Goal: Transaction & Acquisition: Purchase product/service

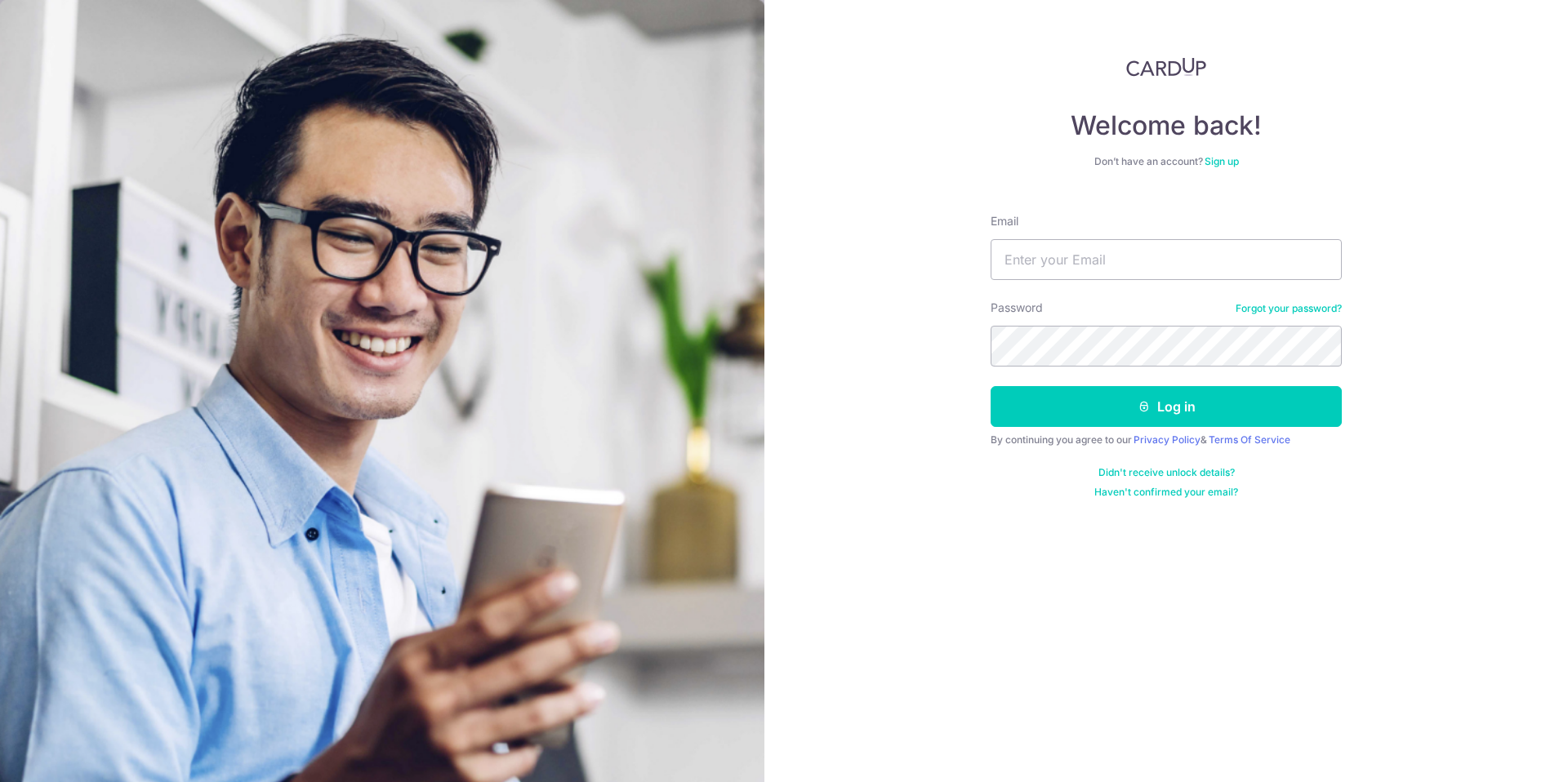
click at [1053, 236] on div "Email" at bounding box center [1166, 247] width 351 height 67
click at [1055, 257] on input "Email" at bounding box center [1166, 259] width 351 height 41
type input "[EMAIL_ADDRESS][DOMAIN_NAME]"
click at [1043, 373] on form "Email waynelim1989@live.com Password Forgot your password? Log in By continuing…" at bounding box center [1166, 349] width 351 height 298
click at [1436, 303] on div "Welcome back! Don’t have an account? Sign up Email waynelim1989@live.com Passwo…" at bounding box center [1167, 391] width 804 height 782
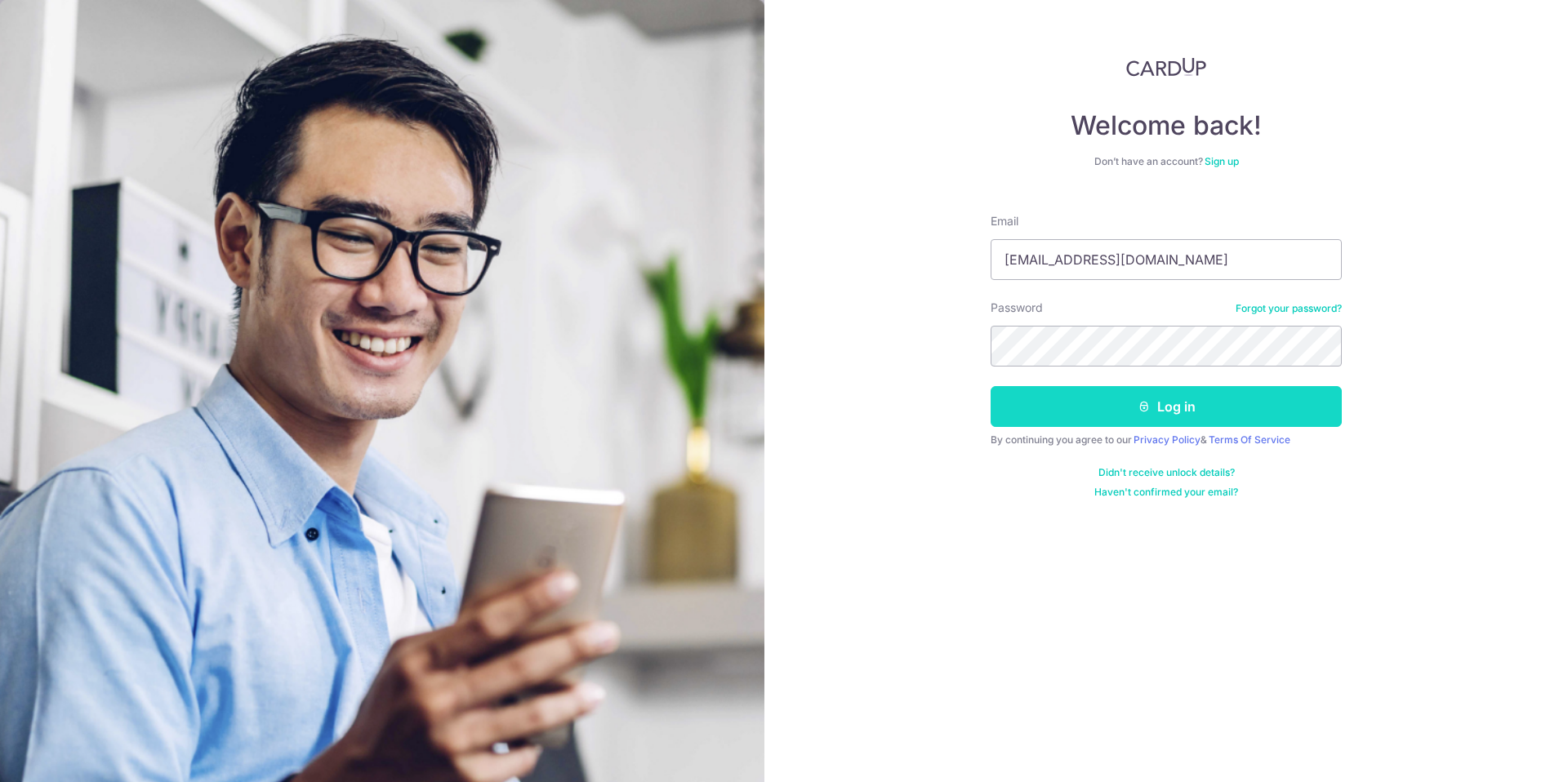
click at [1223, 411] on button "Log in" at bounding box center [1166, 406] width 351 height 41
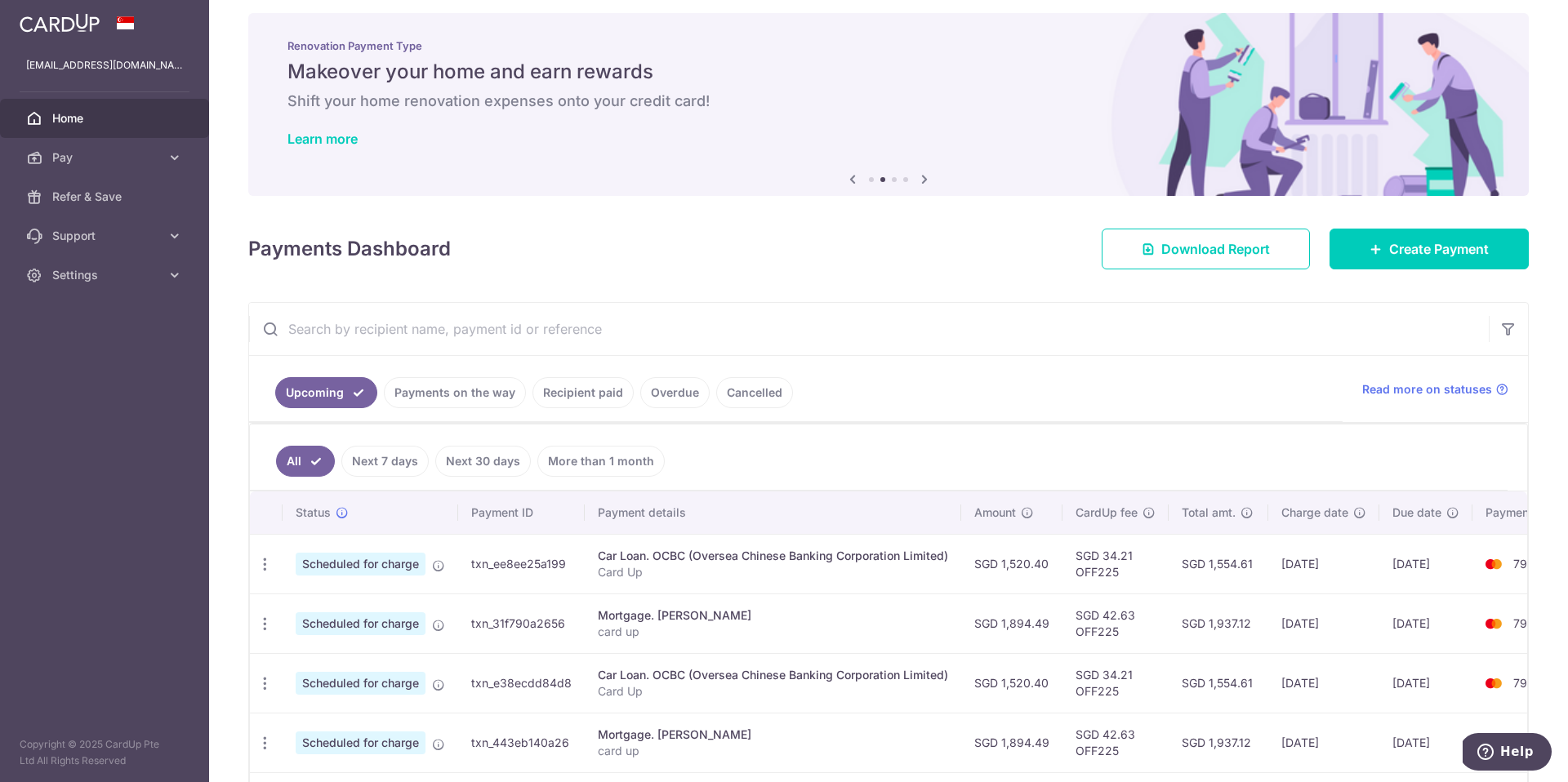
scroll to position [15, 0]
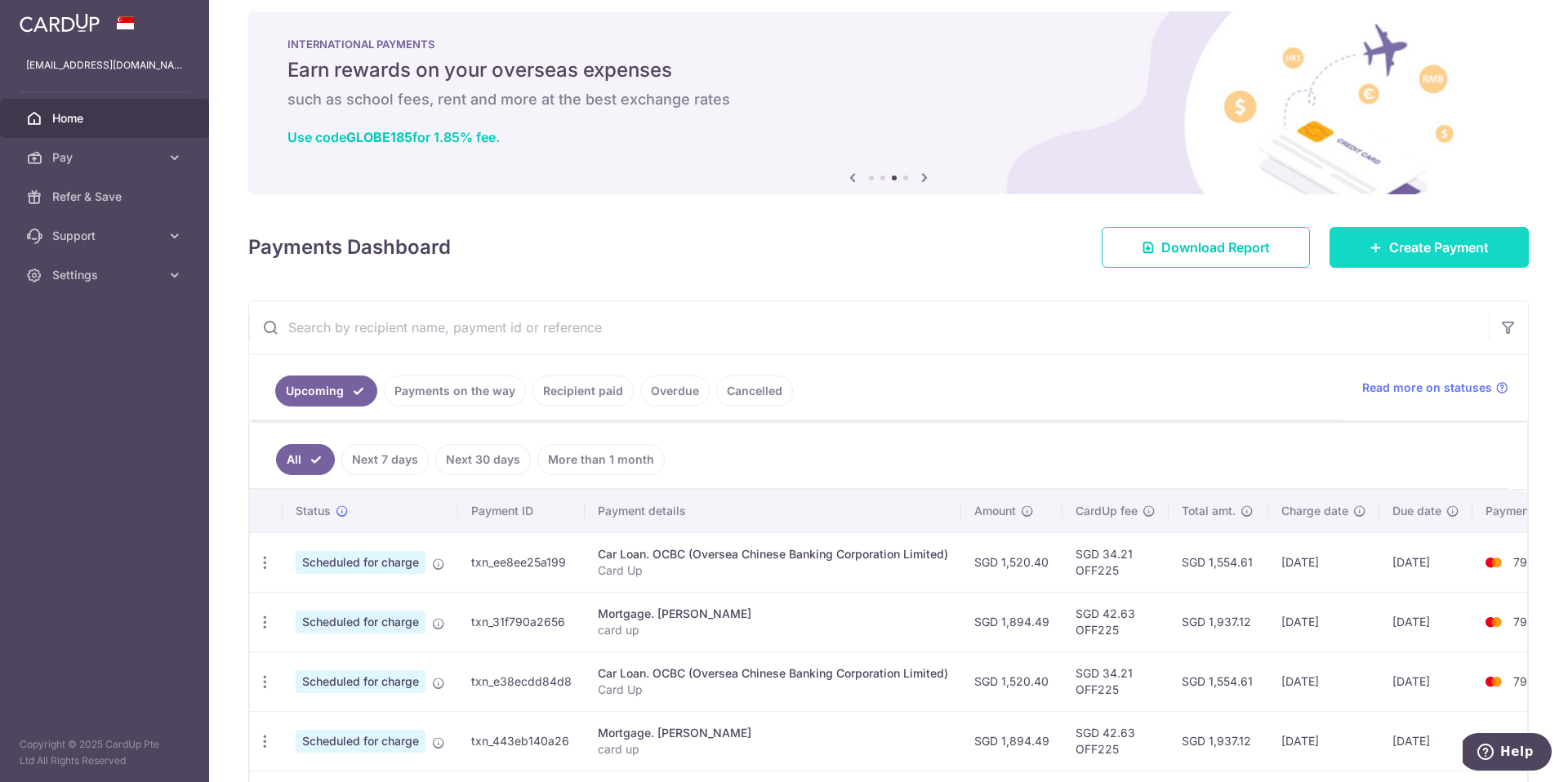
click at [1353, 258] on link "Create Payment" at bounding box center [1429, 247] width 199 height 41
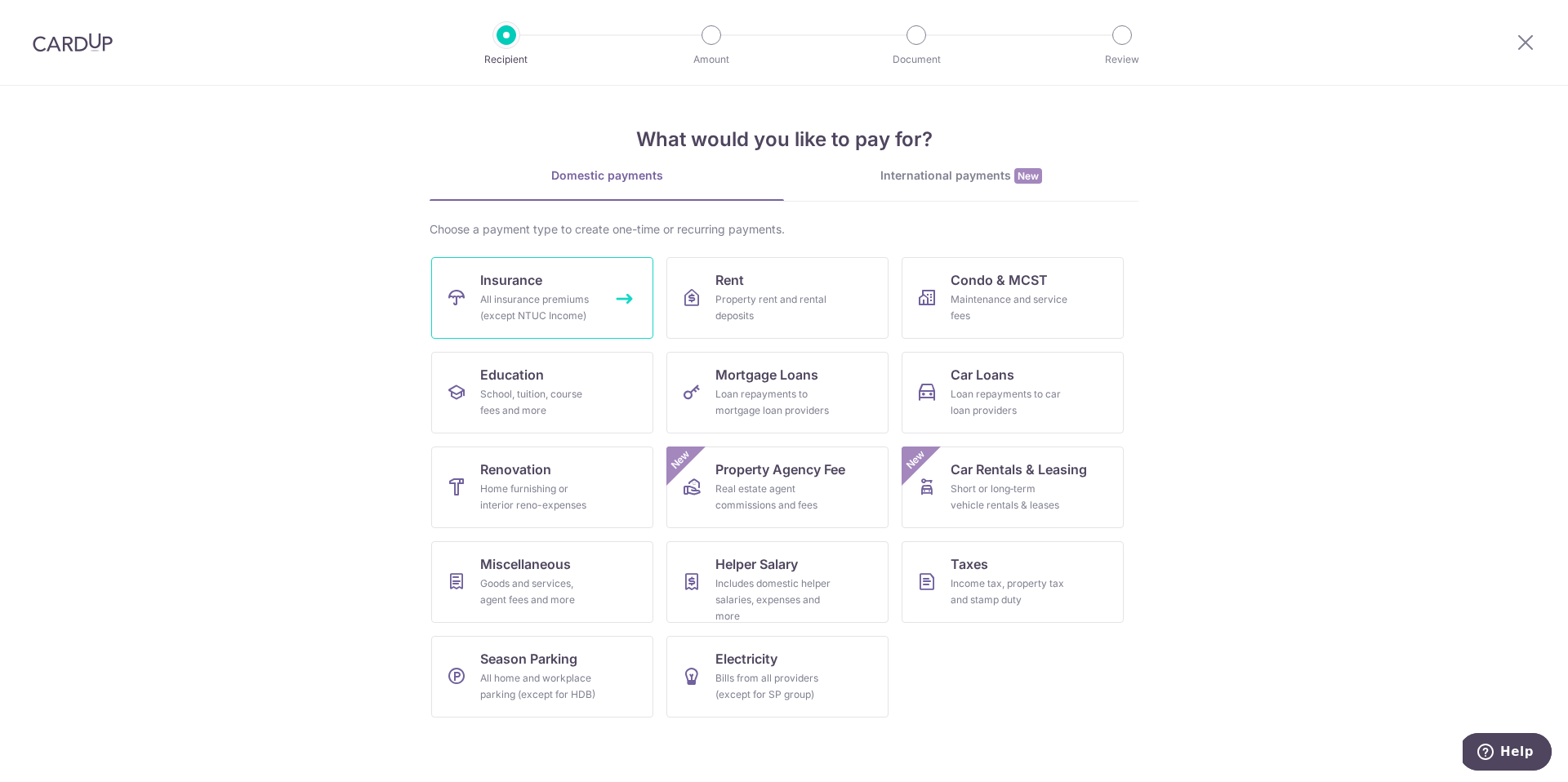
click at [515, 315] on div "All insurance premiums (except NTUC Income)" at bounding box center [539, 308] width 118 height 33
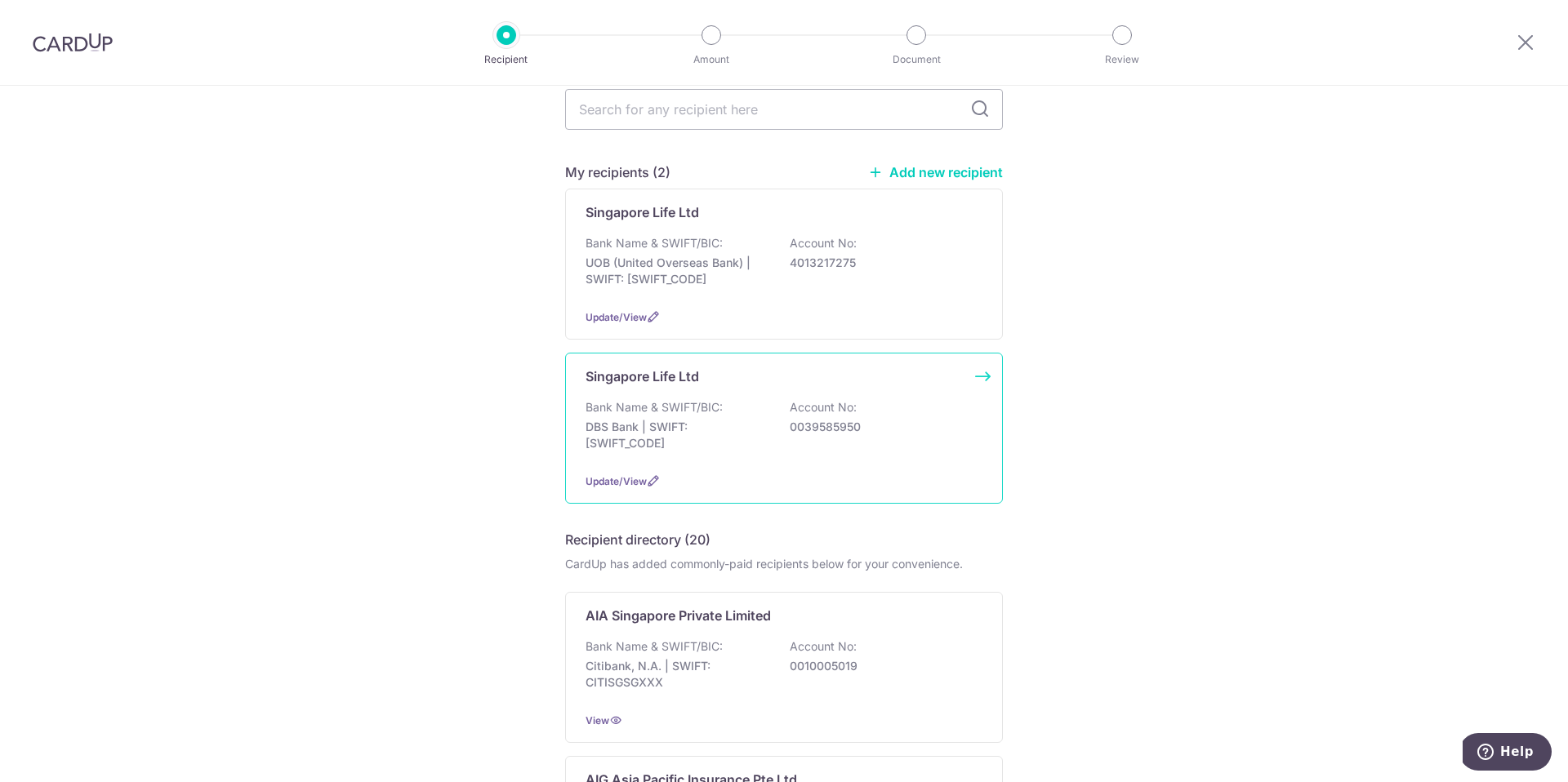
scroll to position [41, 0]
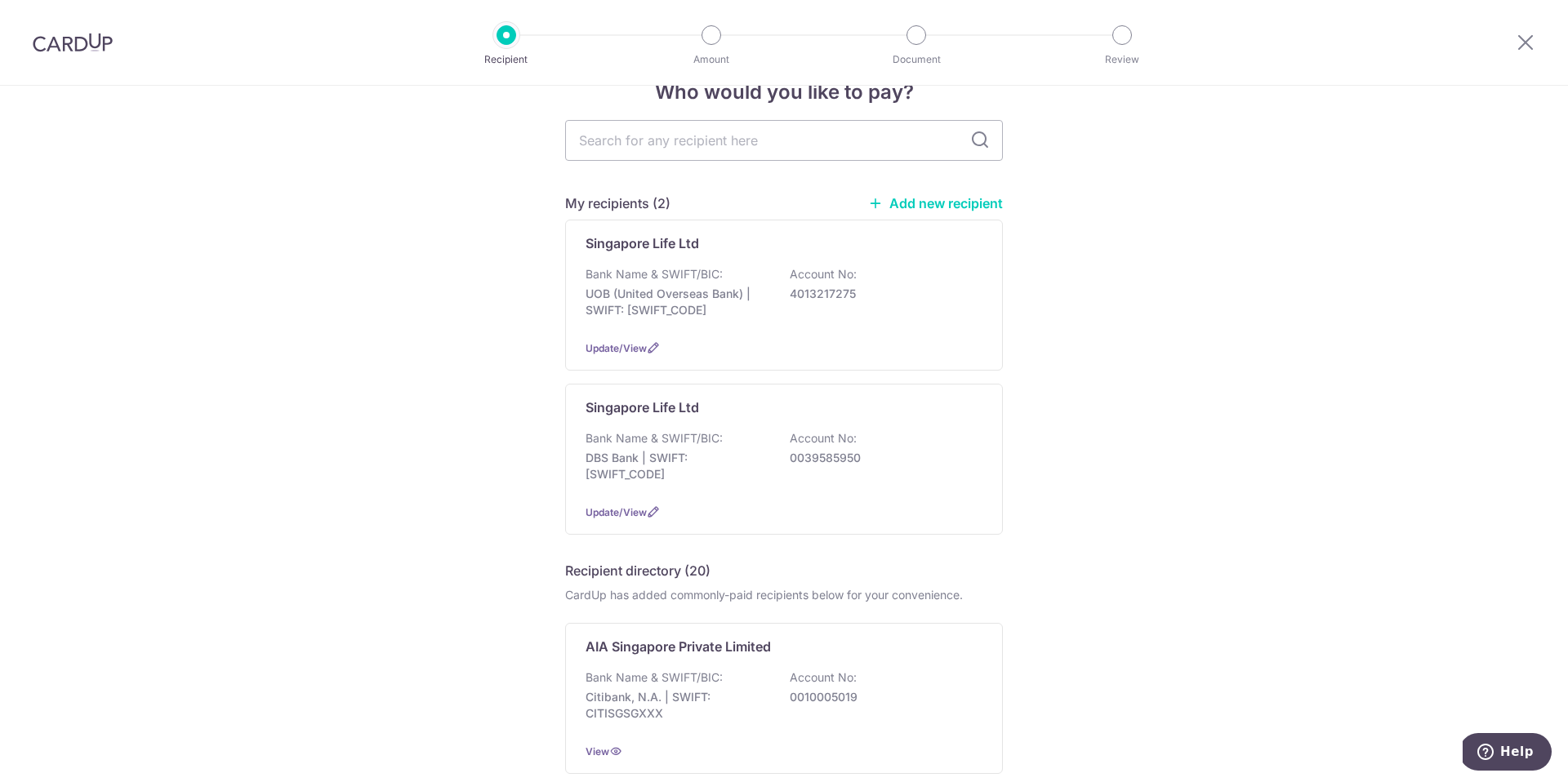
click at [930, 196] on link "Add new recipient" at bounding box center [936, 203] width 135 height 17
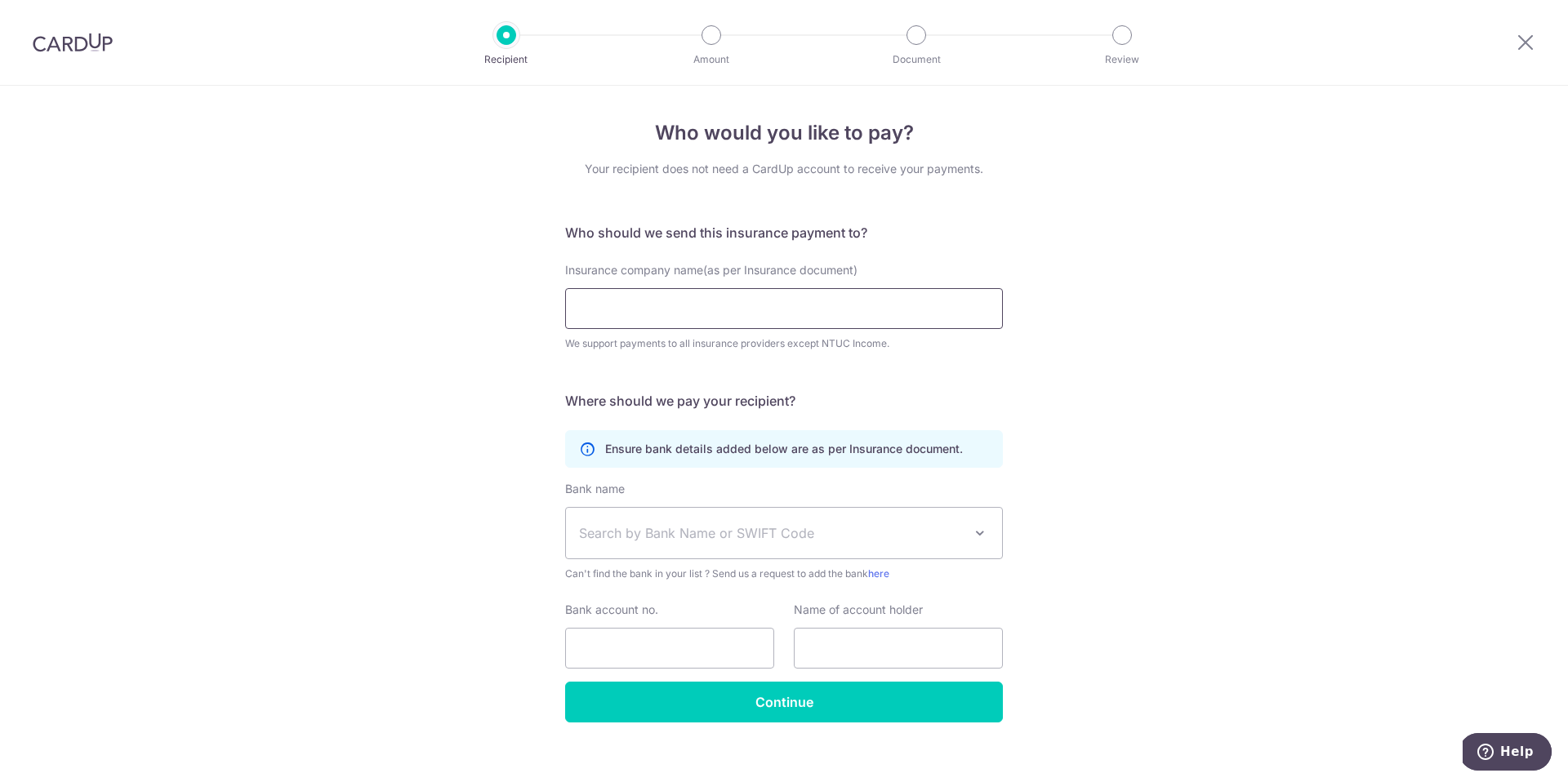
click at [758, 298] on input "Insurance company name(as per Insurance document)" at bounding box center [784, 308] width 438 height 41
type input "singapore life"
click button "Submit Request" at bounding box center [0, 0] width 0 height 0
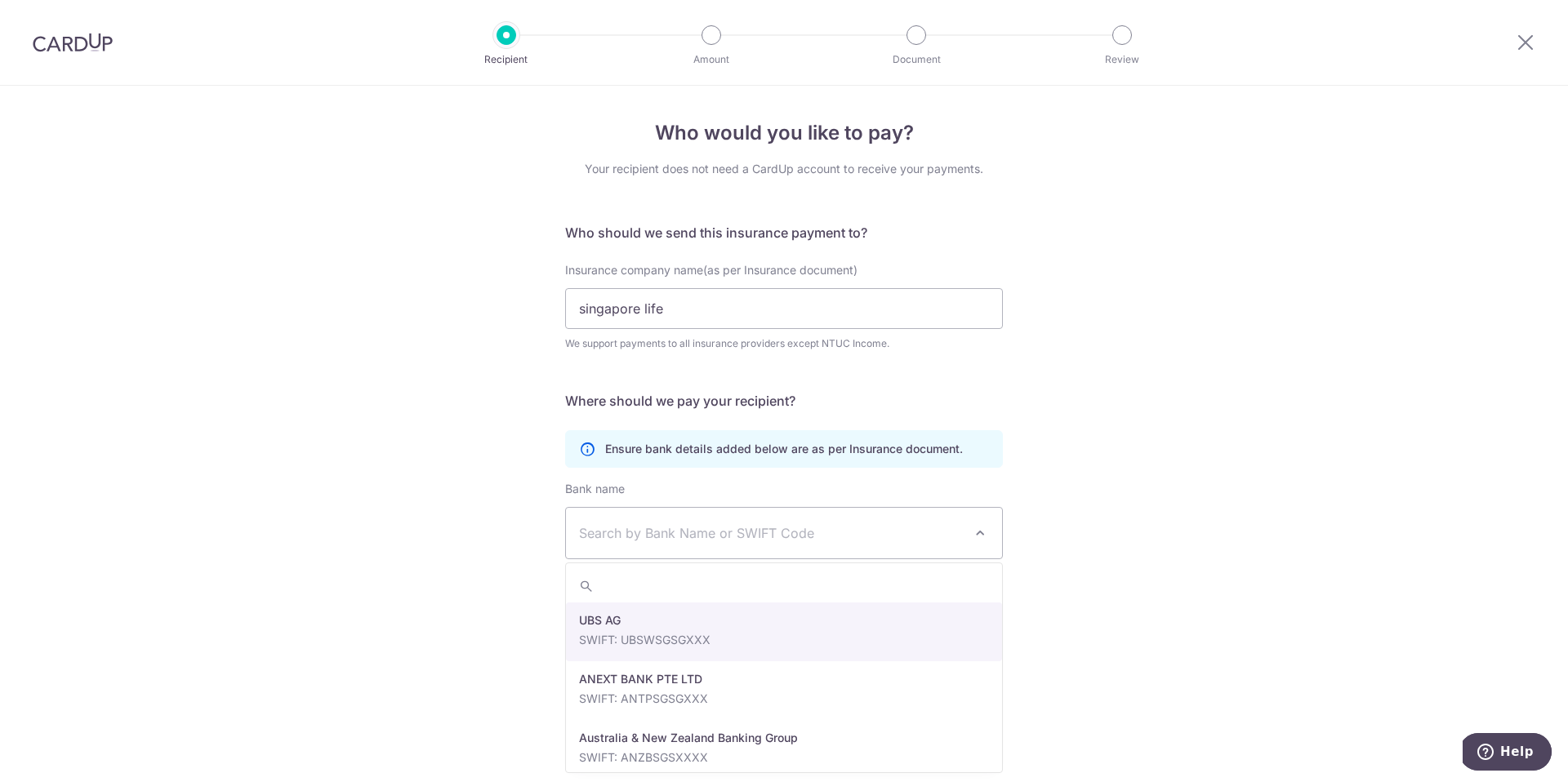
click at [690, 530] on span "Search by Bank Name or SWIFT Code" at bounding box center [771, 534] width 384 height 20
type input "s"
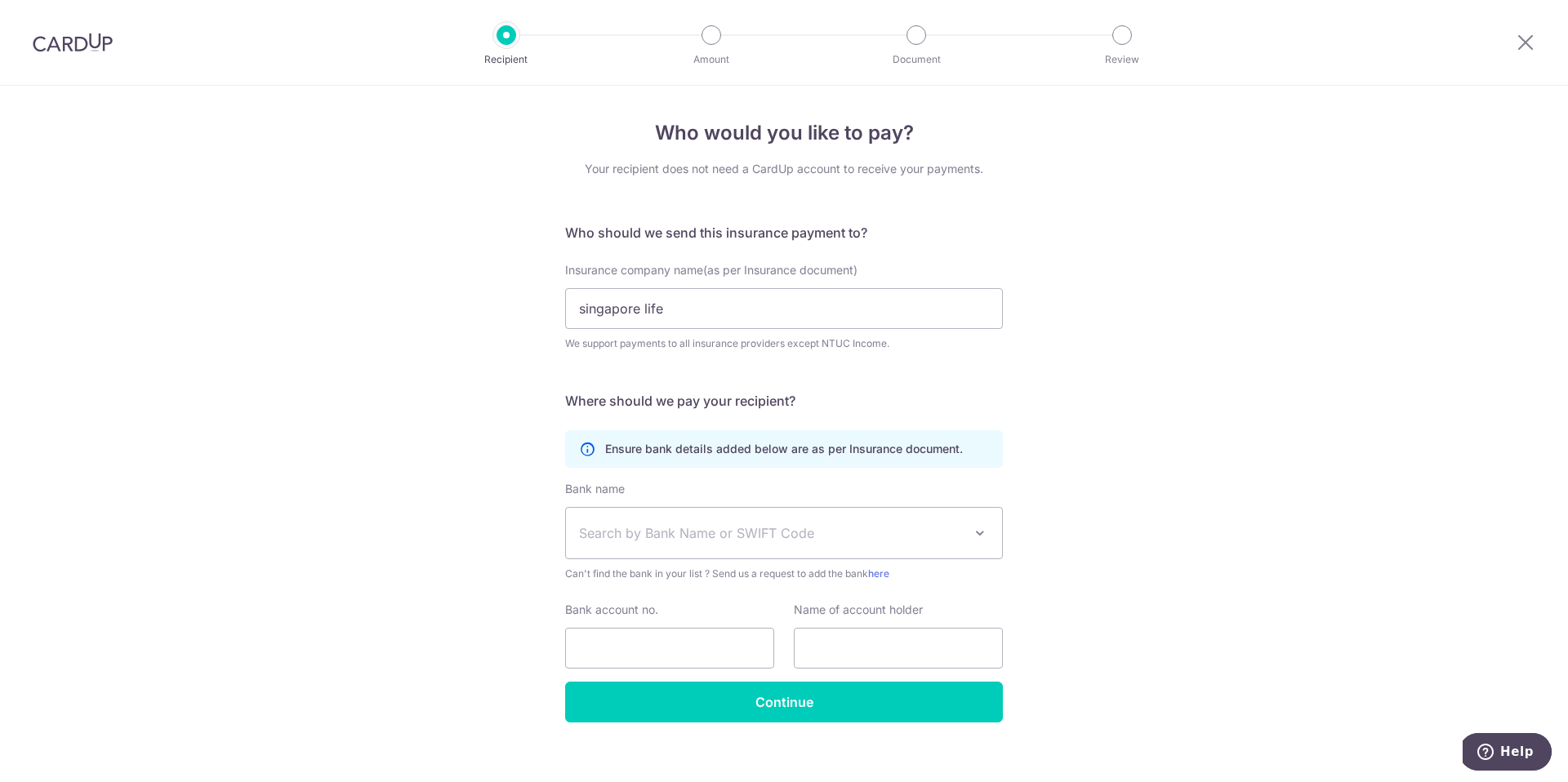
click at [1343, 467] on div "Who would you like to pay? Your recipient does not need a CardUp account to rec…" at bounding box center [784, 443] width 1568 height 714
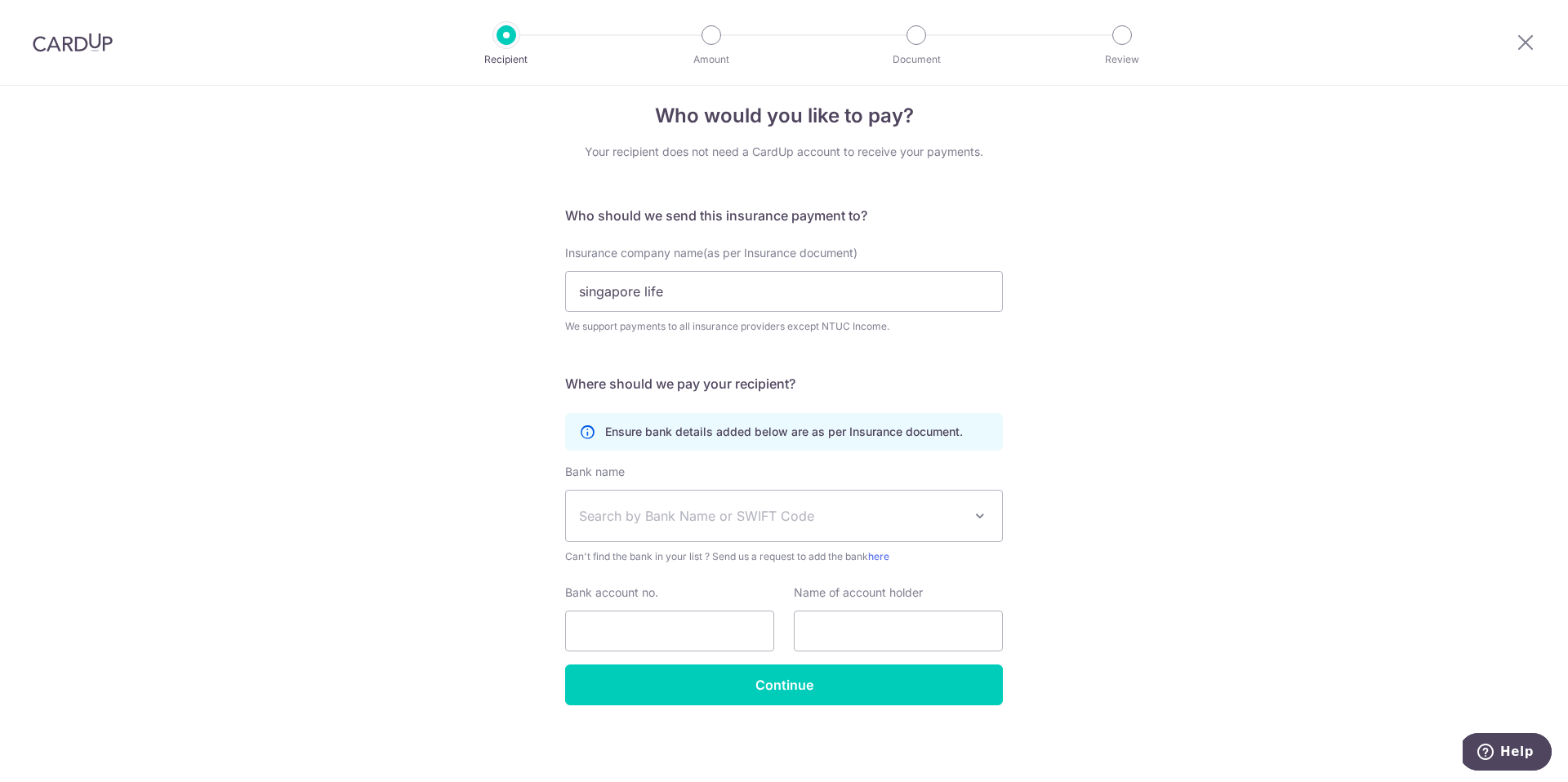
click at [987, 512] on span at bounding box center [981, 516] width 20 height 20
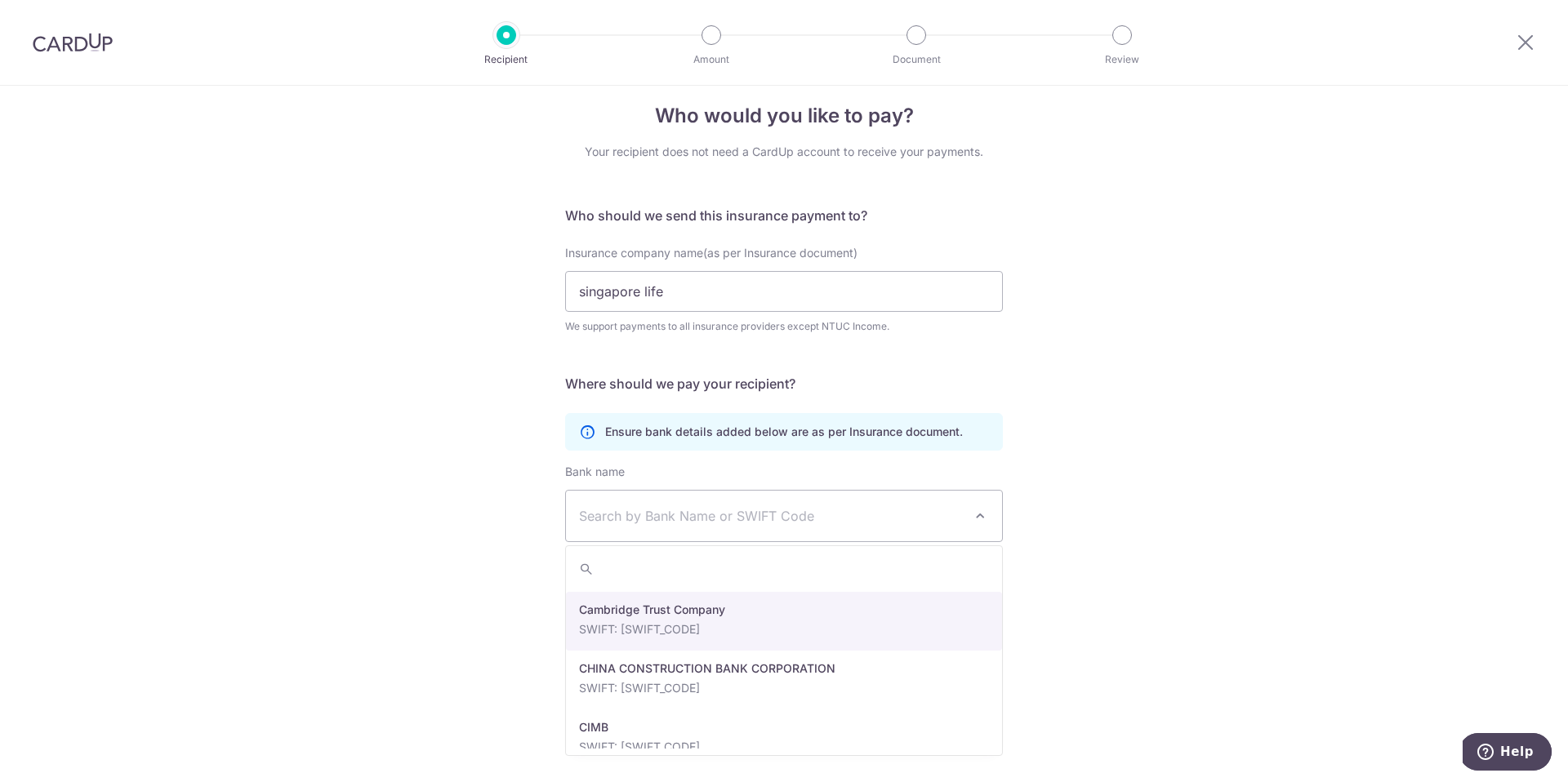
scroll to position [1121, 0]
click at [1265, 342] on div "Who would you like to pay? Your recipient does not need a CardUp account to rec…" at bounding box center [784, 425] width 1568 height 714
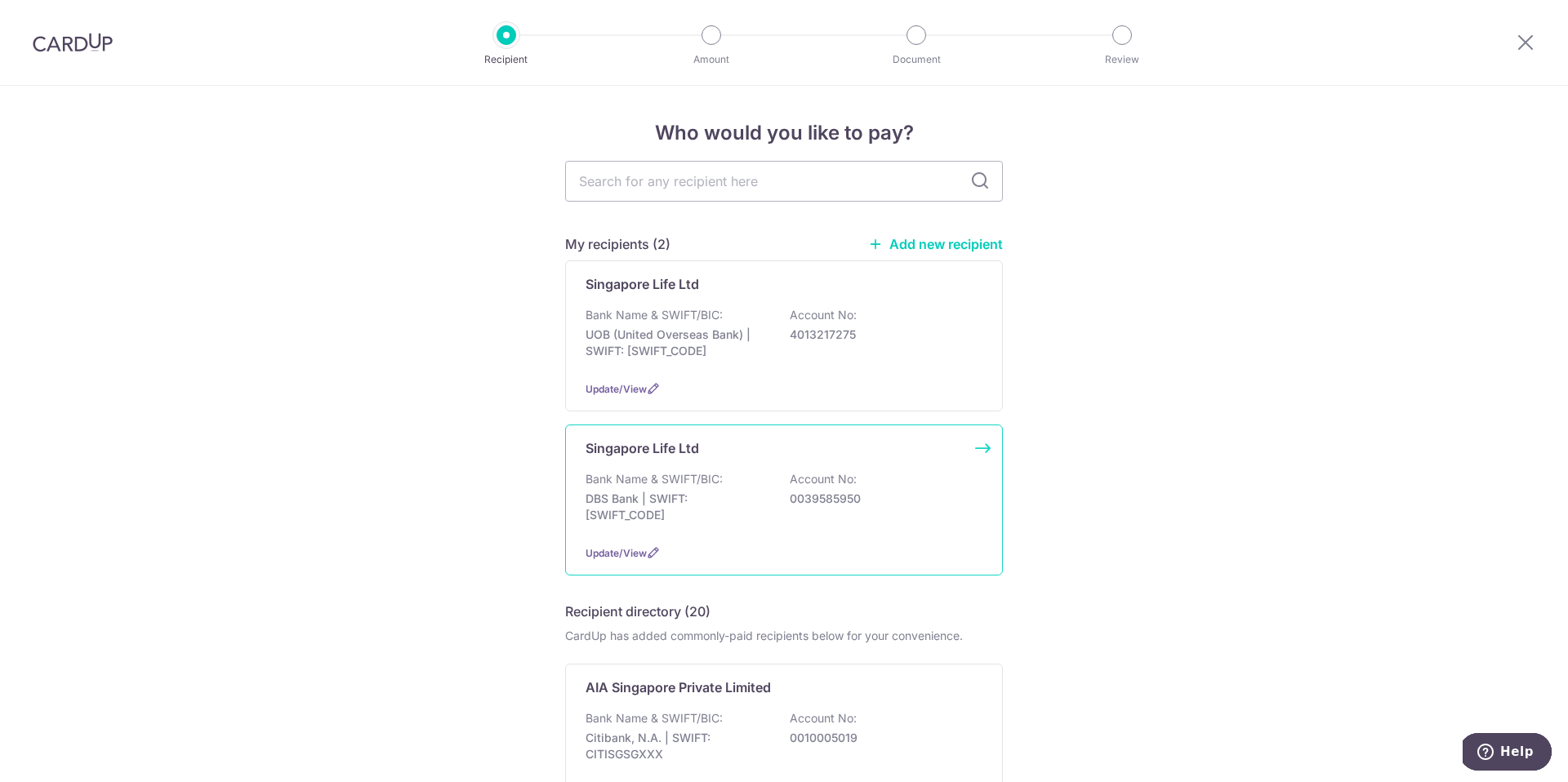
click at [852, 479] on p "Account No:" at bounding box center [823, 479] width 67 height 17
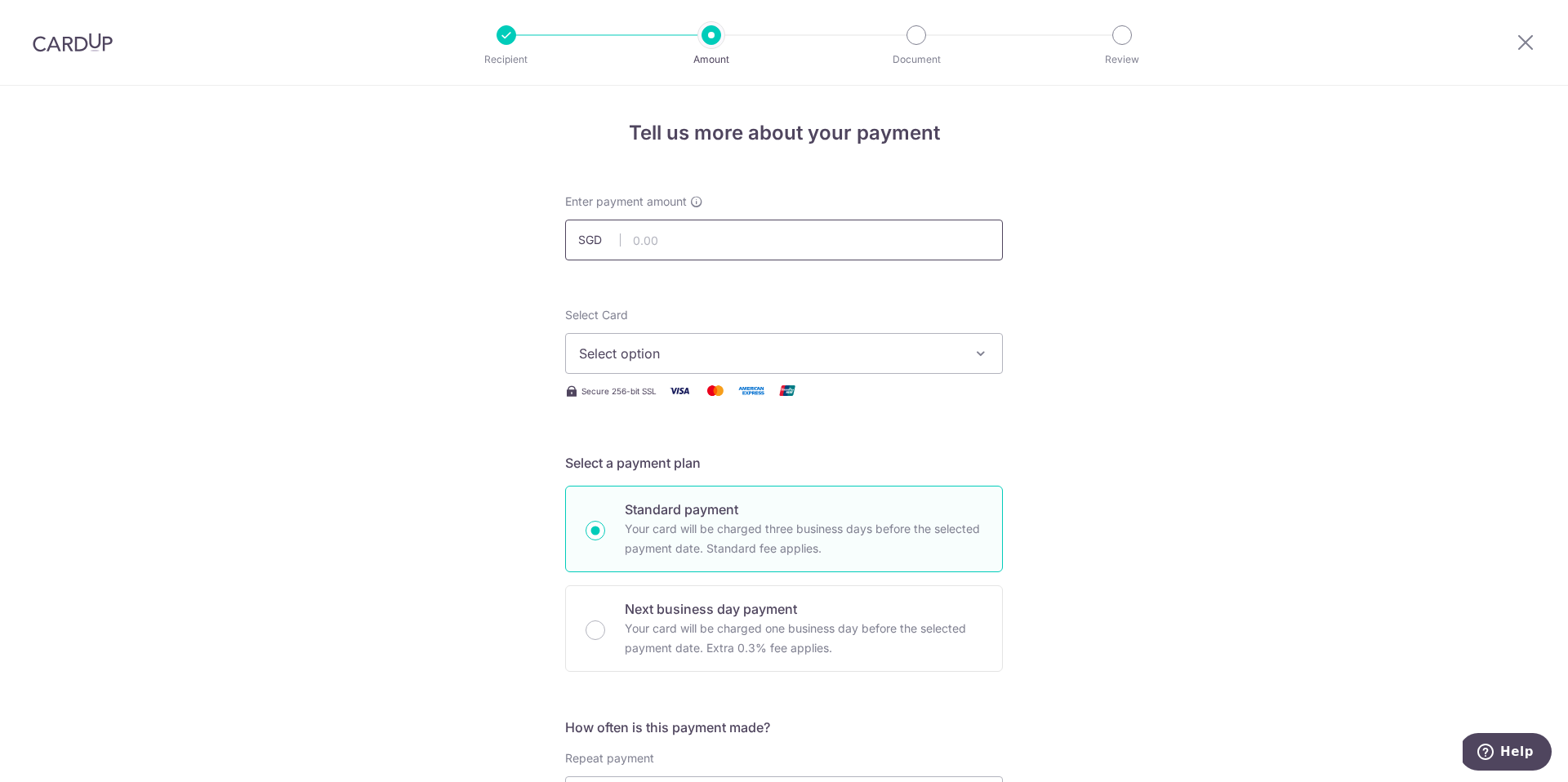
click at [732, 233] on input "text" at bounding box center [784, 239] width 438 height 41
type input "2,764.80"
click at [636, 346] on span "Select option" at bounding box center [769, 348] width 380 height 20
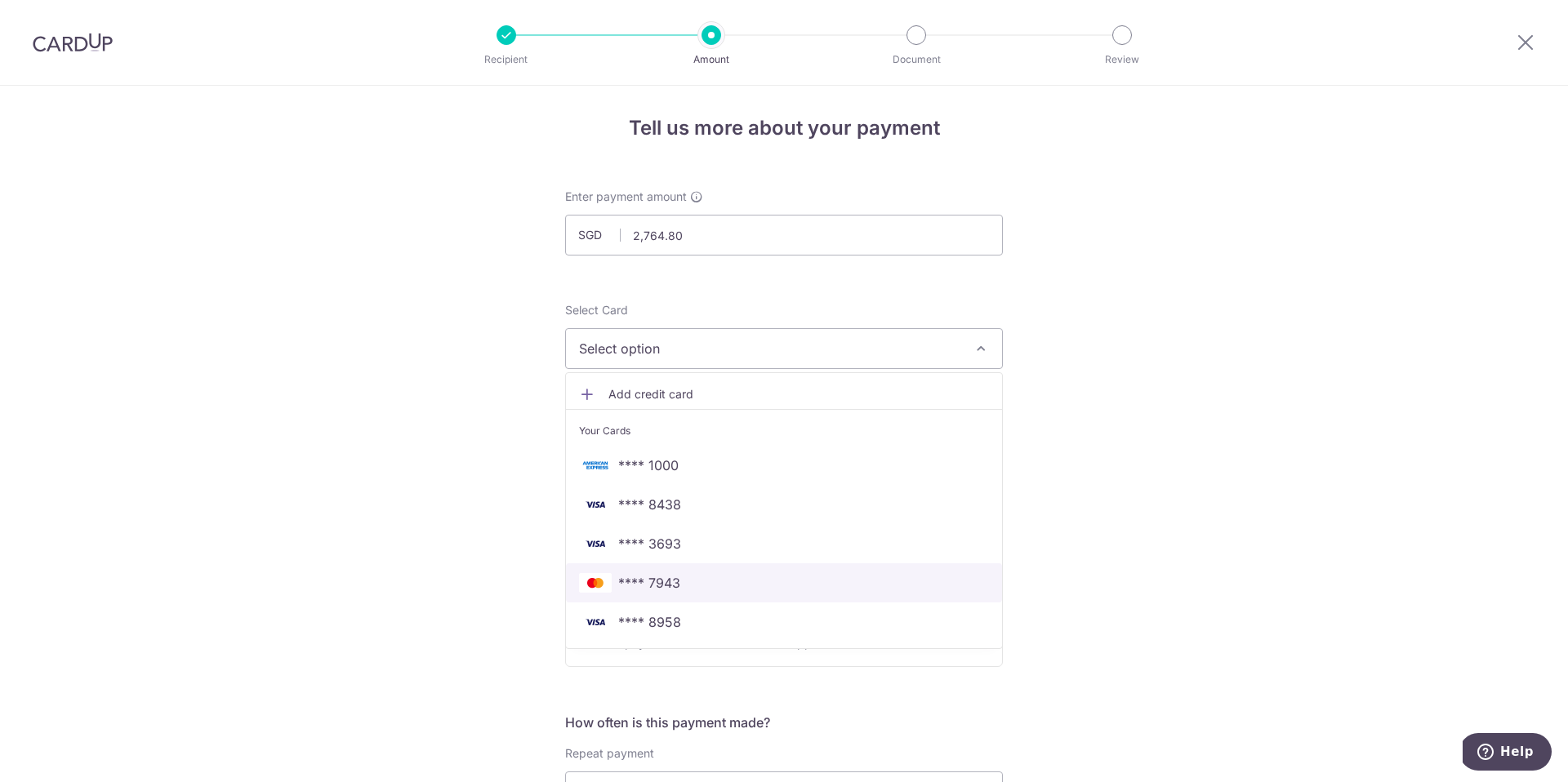
click at [666, 587] on span "**** 7943" at bounding box center [649, 584] width 62 height 20
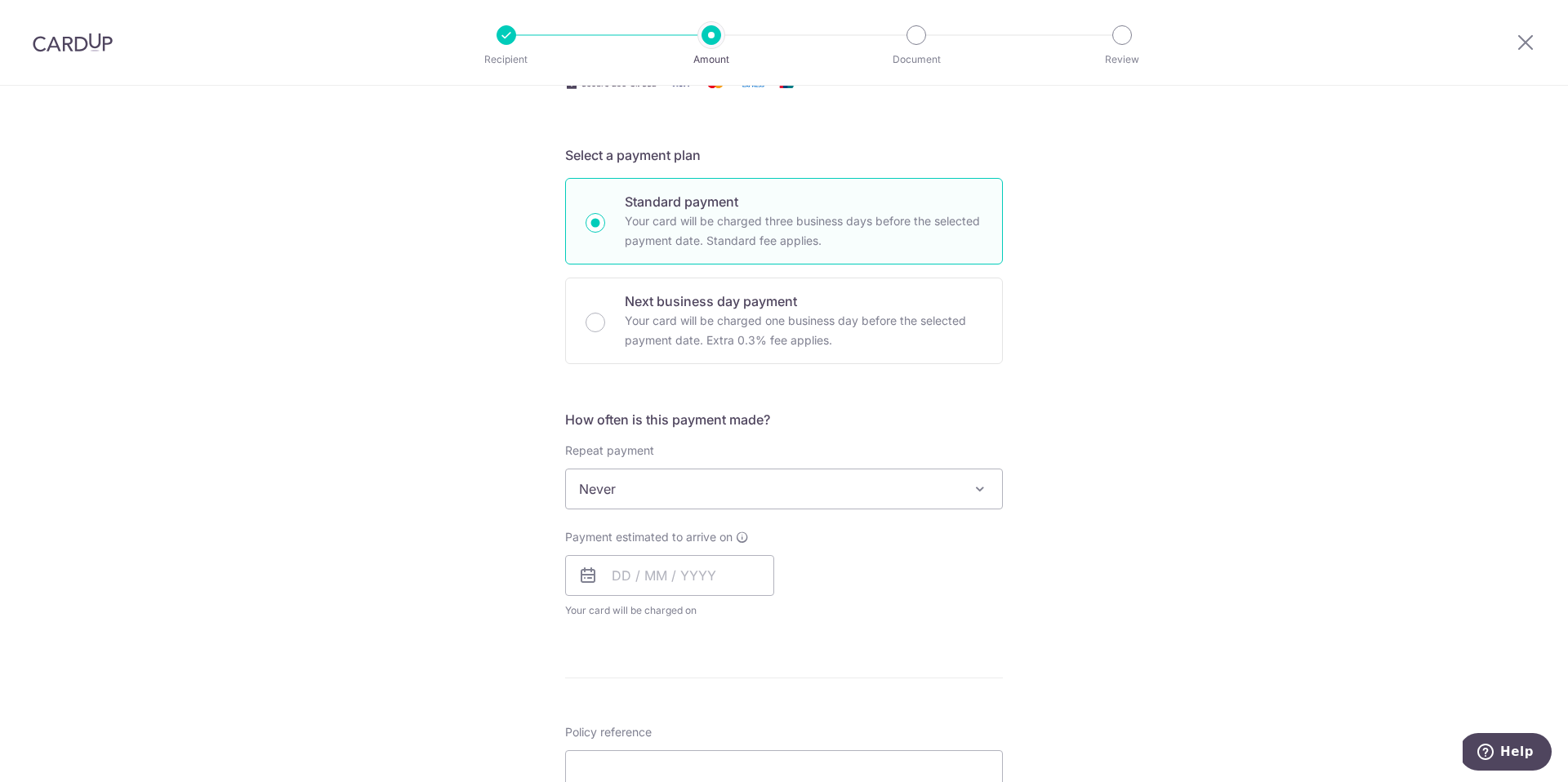
scroll to position [327, 0]
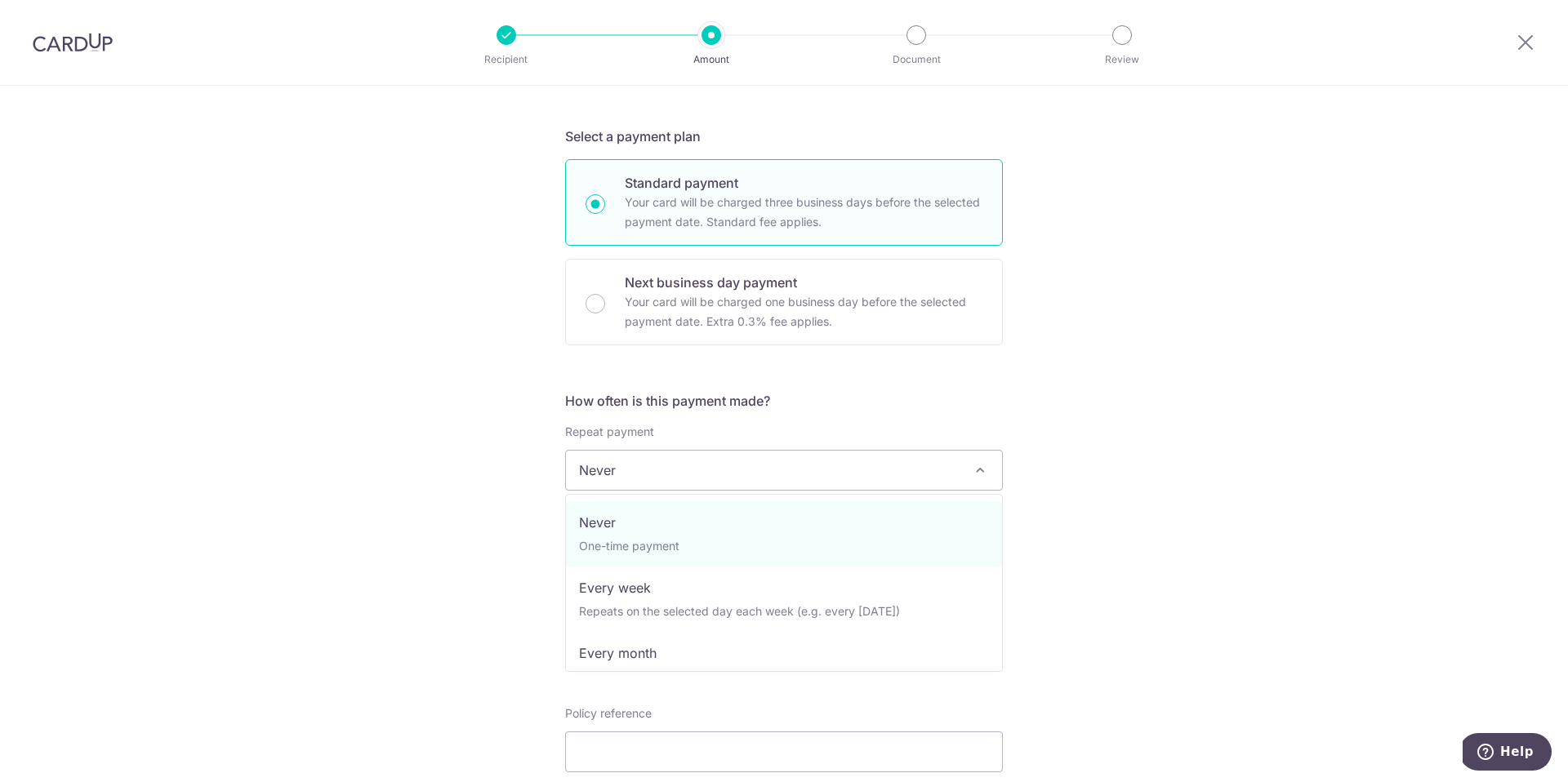
click at [736, 479] on span "Never" at bounding box center [784, 470] width 436 height 39
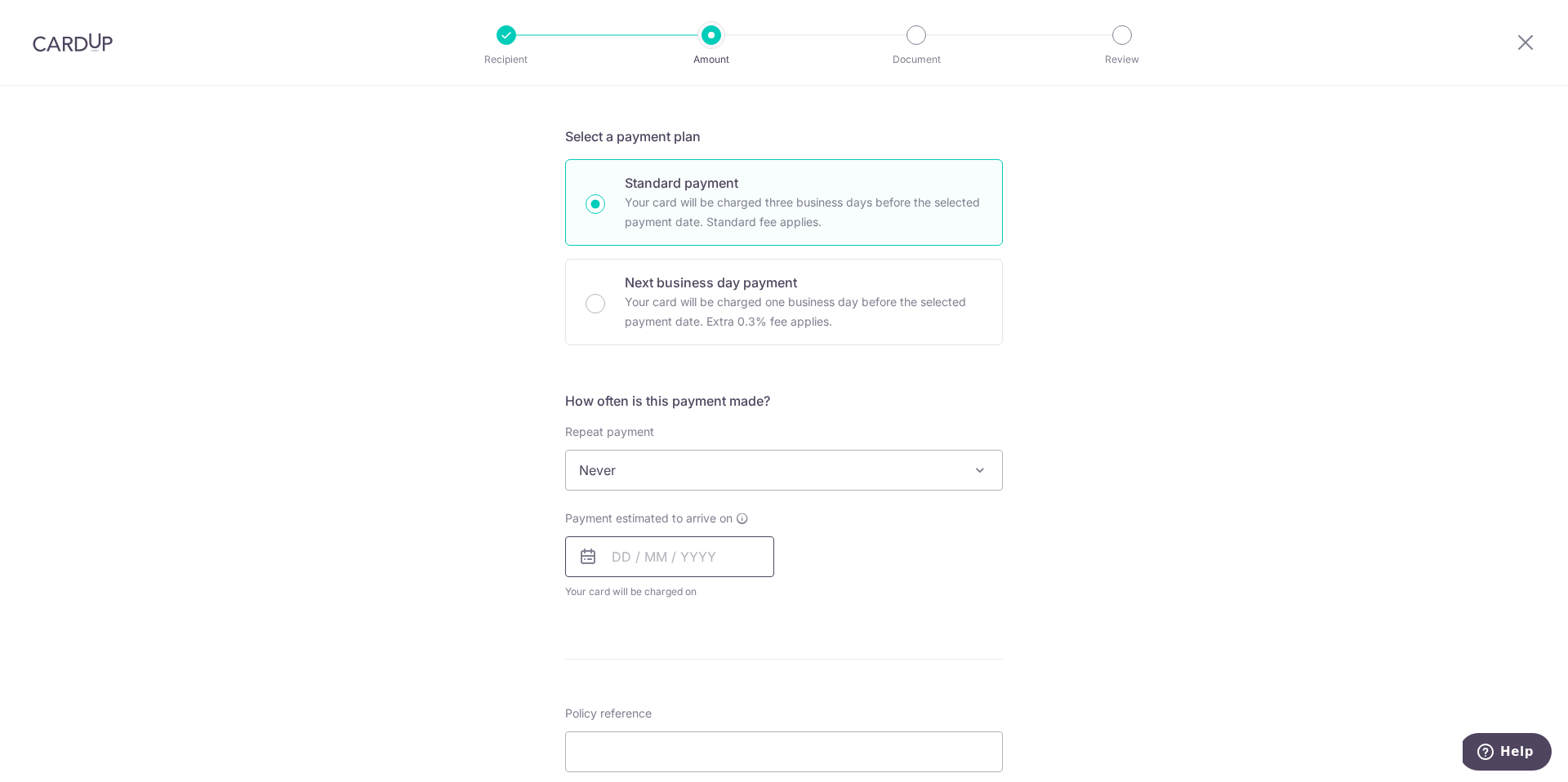
click at [654, 553] on input "text" at bounding box center [670, 556] width 209 height 41
click at [735, 744] on link "16" at bounding box center [729, 738] width 26 height 26
type input "[DATE]"
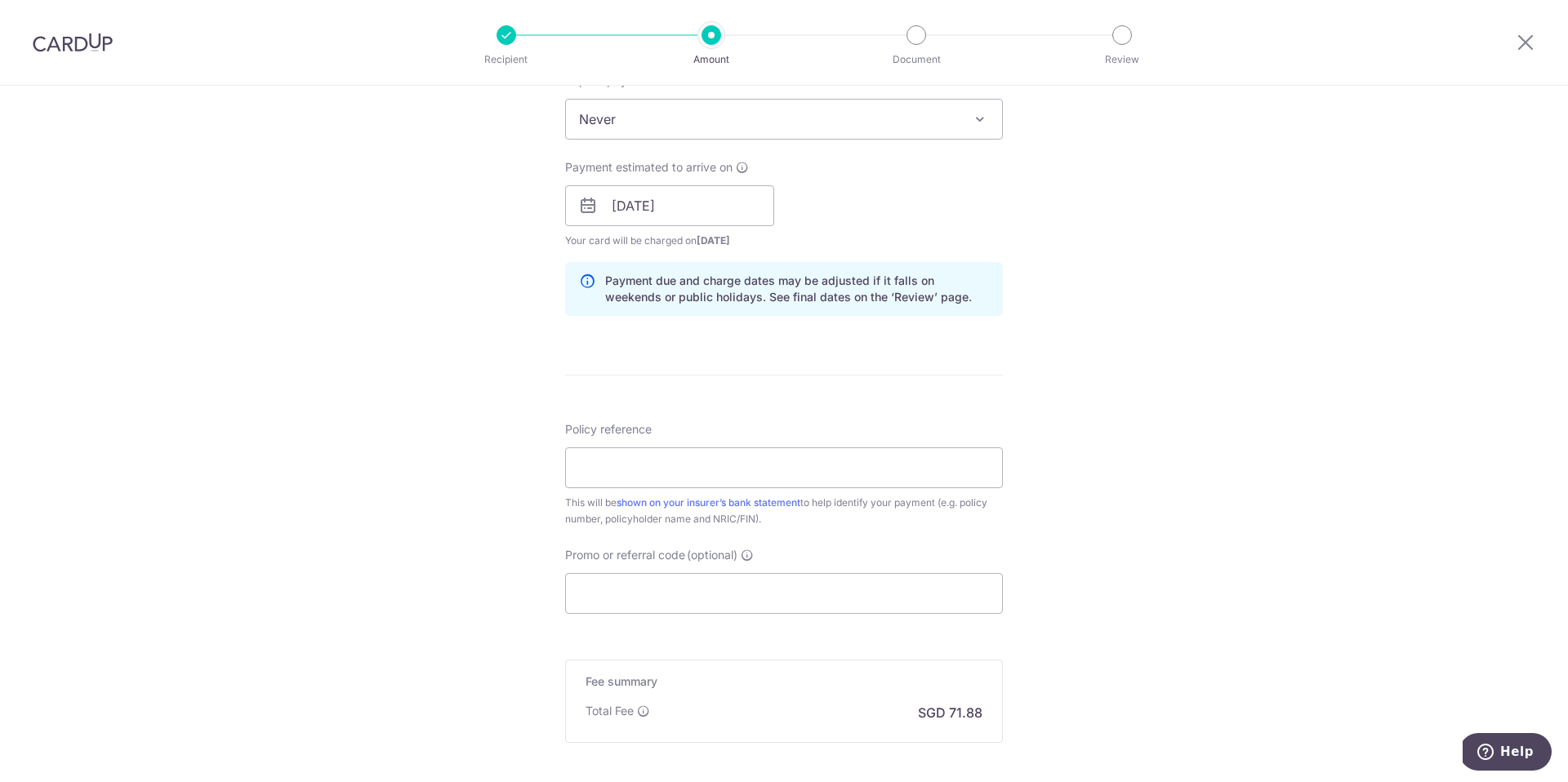
scroll to position [726, 0]
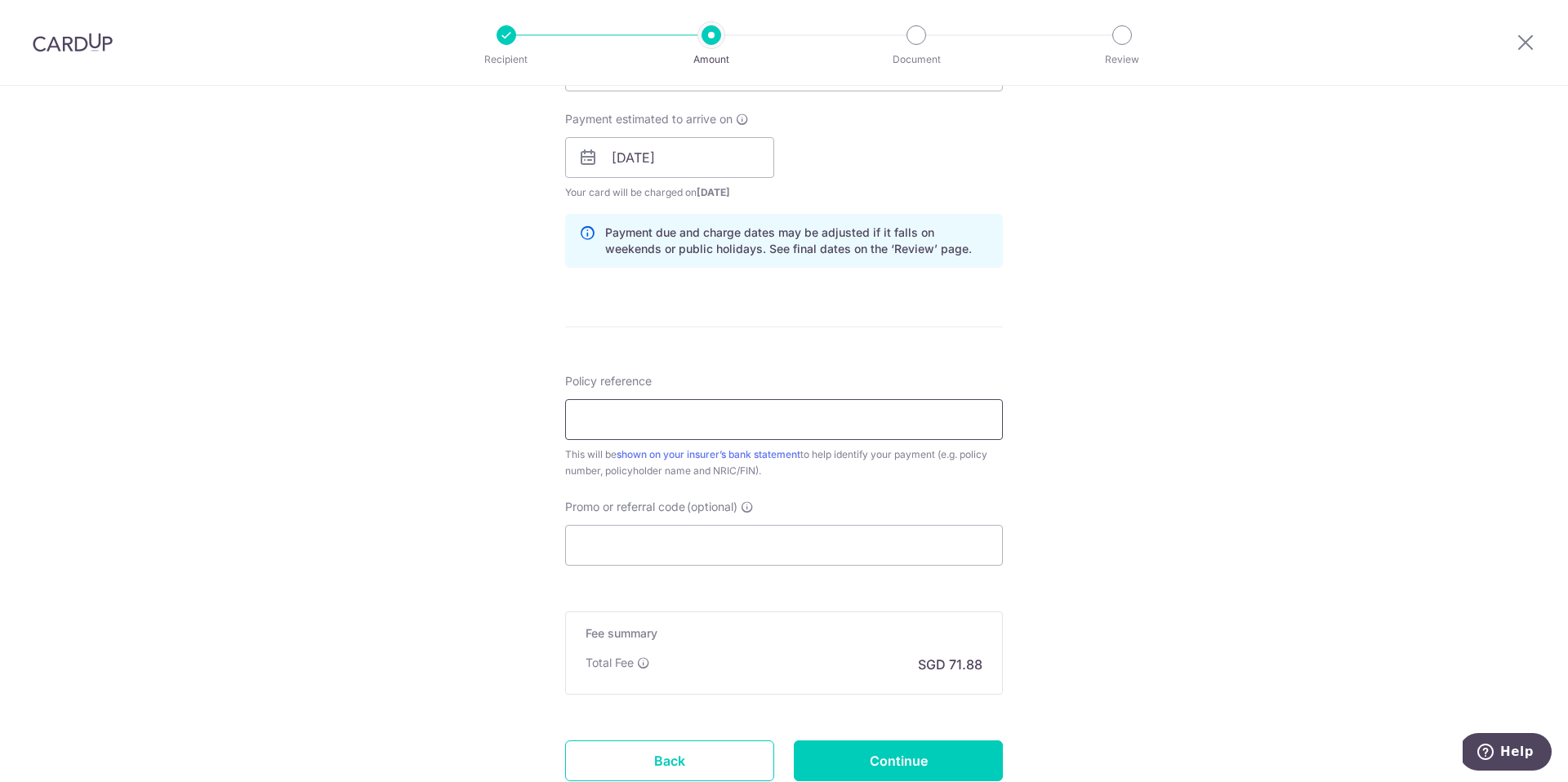
click at [749, 423] on input "Policy reference" at bounding box center [784, 419] width 438 height 41
paste input "82251244"
type input "82251244"
click at [664, 538] on input "Promo or referral code (optional)" at bounding box center [784, 545] width 438 height 41
paste input "OFF225"
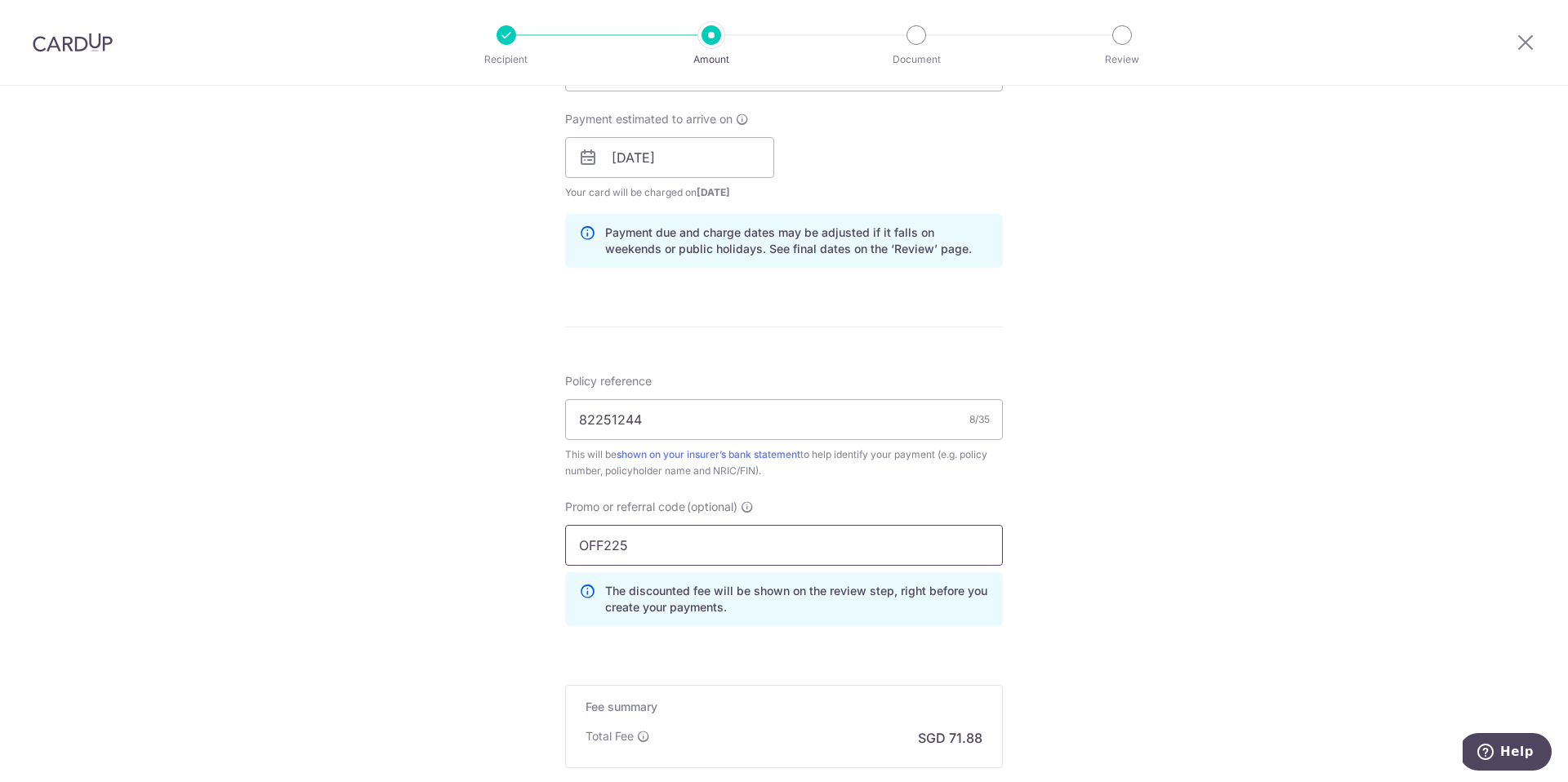
type input "OFF225"
click at [1199, 473] on div "Tell us more about your payment Enter payment amount SGD 2,764.80 2764.80 Selec…" at bounding box center [784, 168] width 1568 height 1617
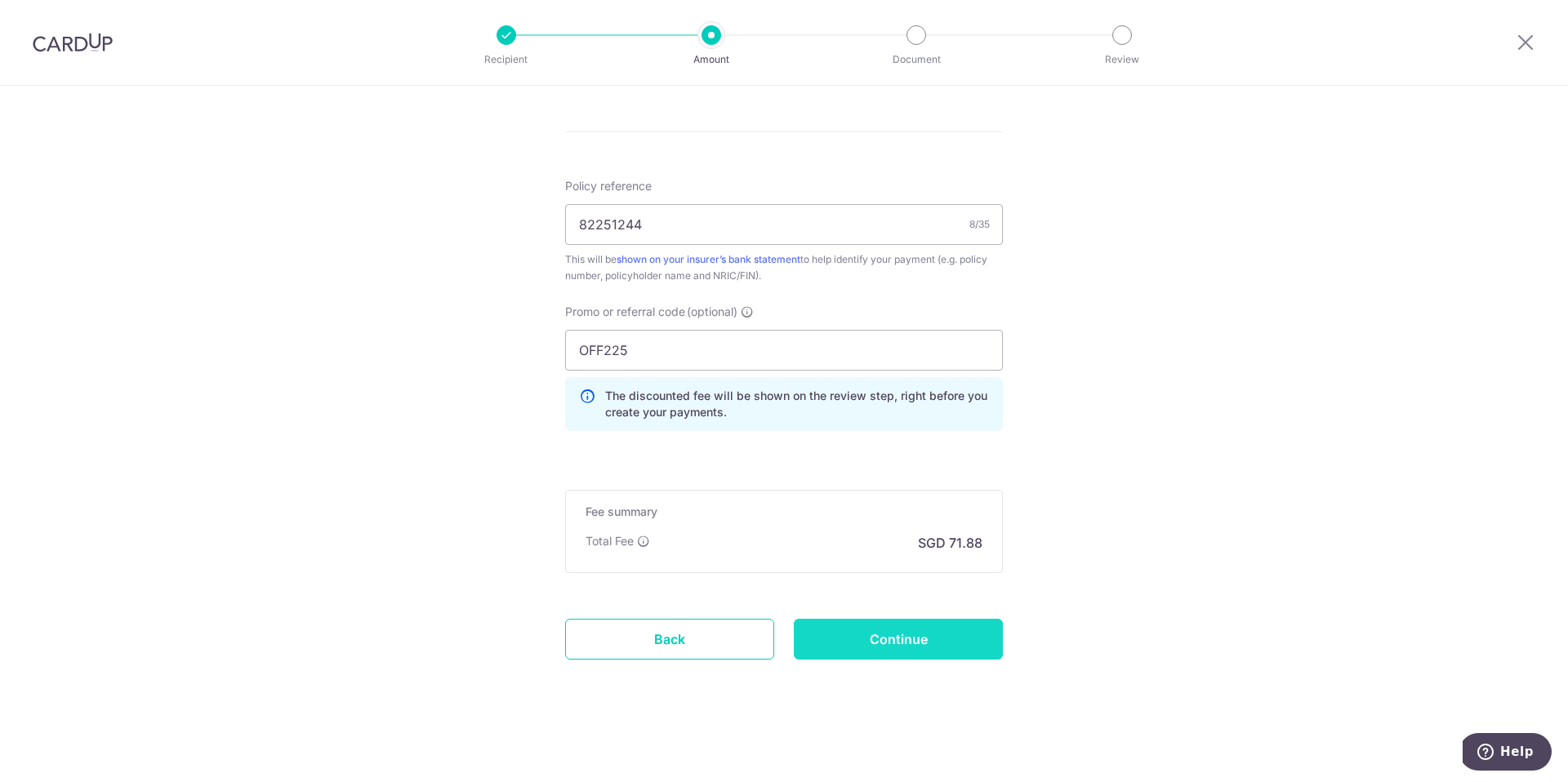
click at [914, 635] on input "Continue" at bounding box center [898, 639] width 209 height 41
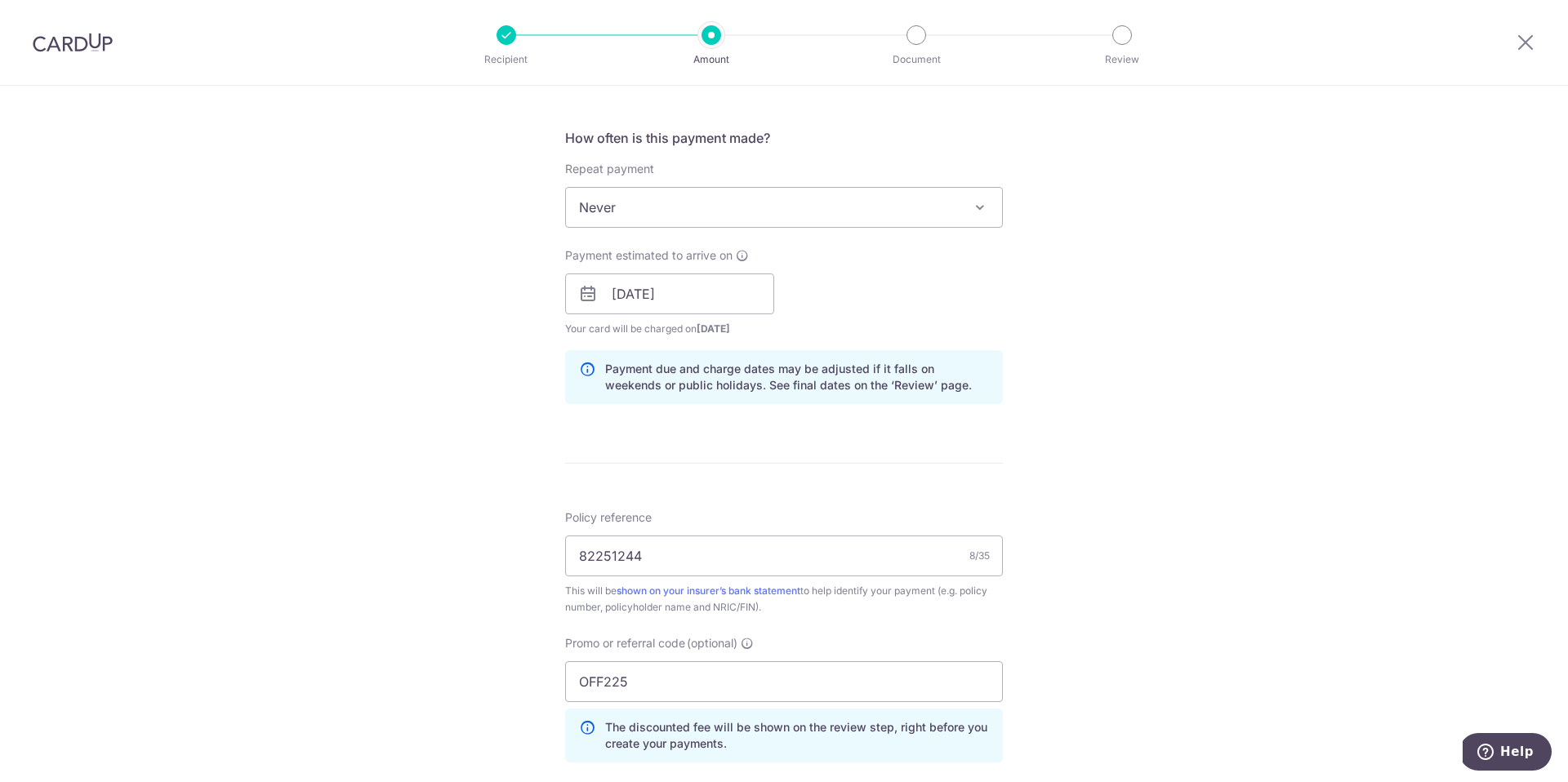
scroll to position [598, 0]
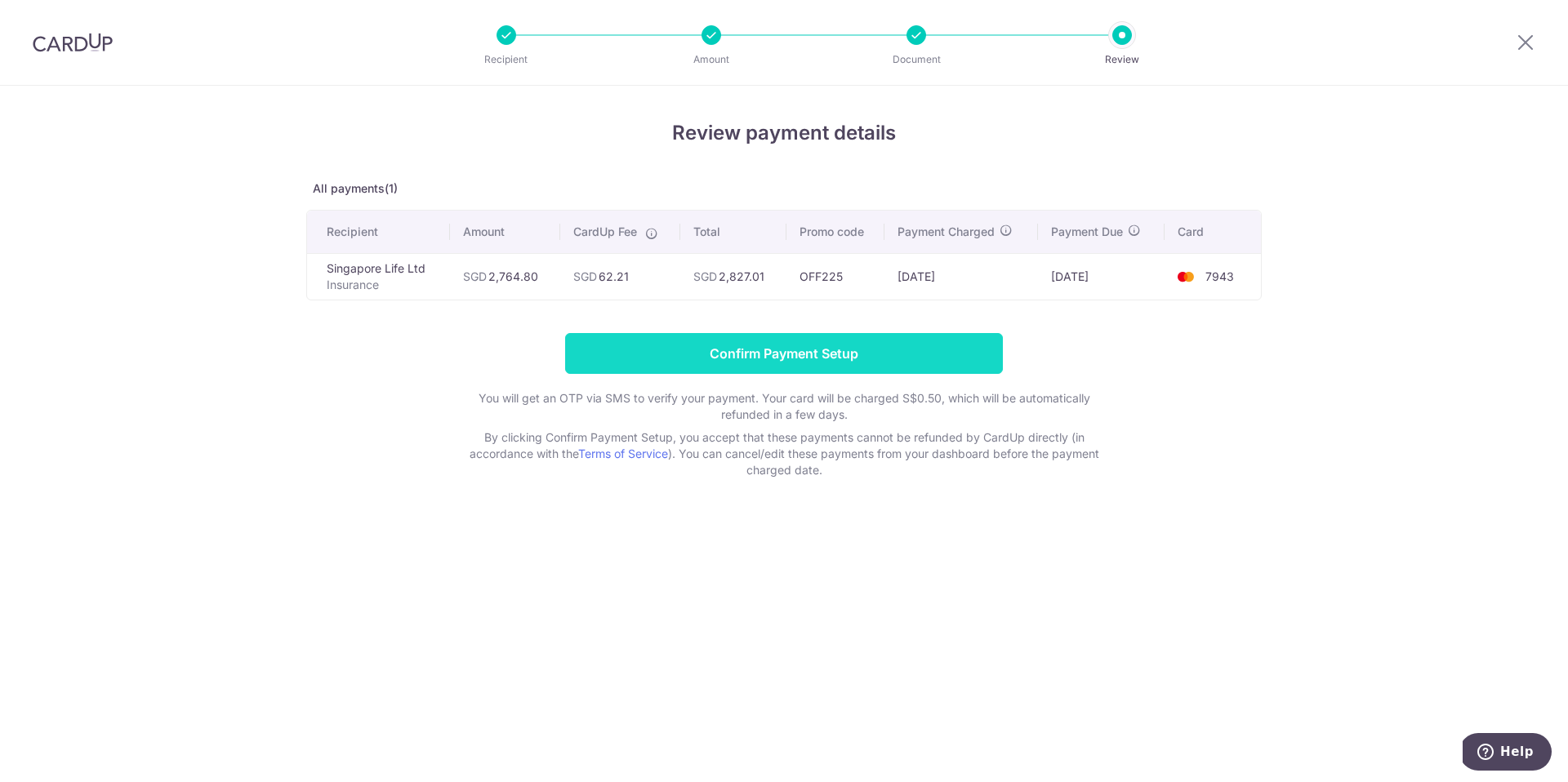
click at [959, 348] on input "Confirm Payment Setup" at bounding box center [784, 353] width 438 height 41
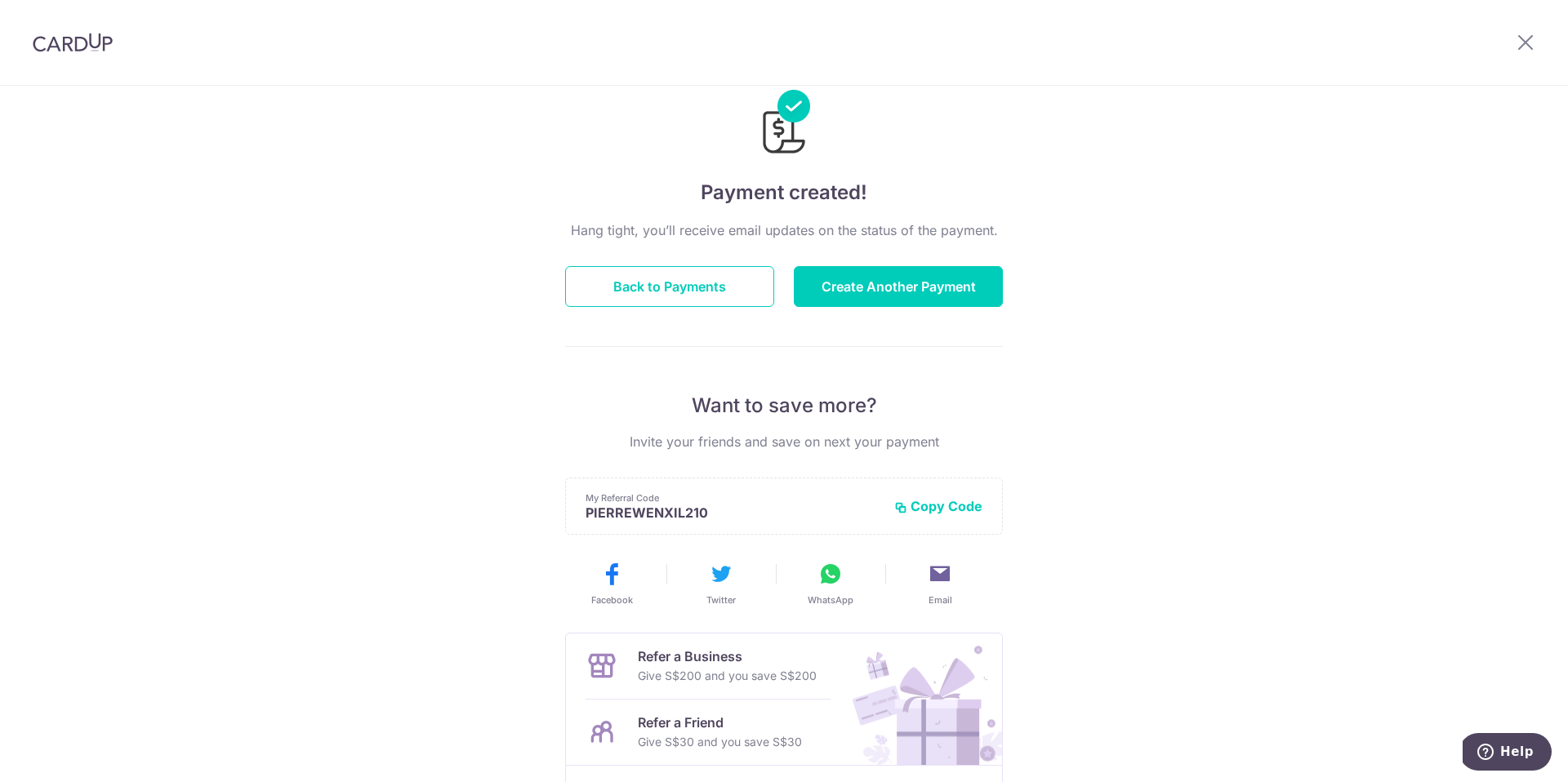
scroll to position [39, 0]
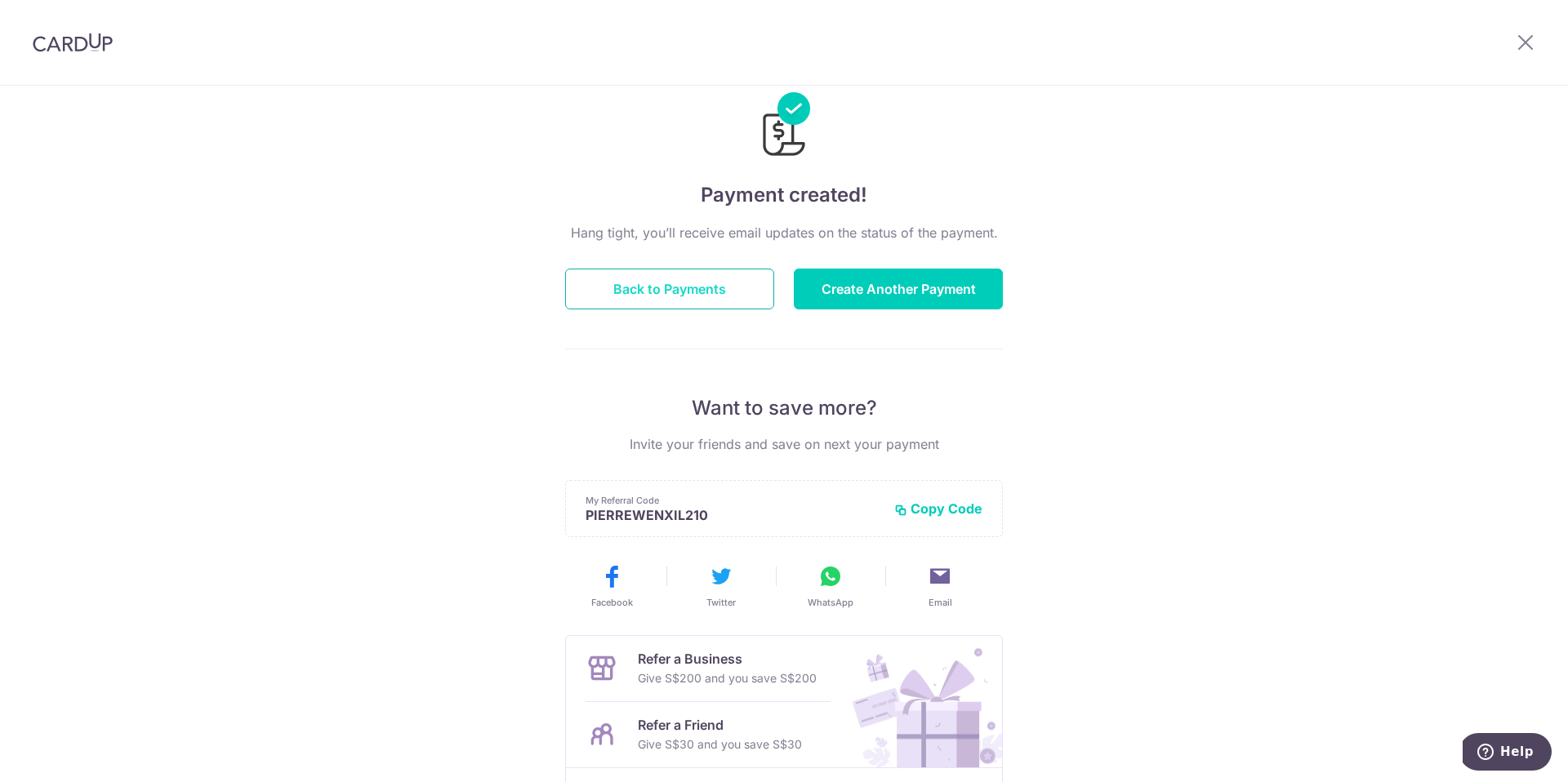
click at [752, 290] on button "Back to Payments" at bounding box center [670, 288] width 209 height 41
